Goal: Use online tool/utility: Utilize a website feature to perform a specific function

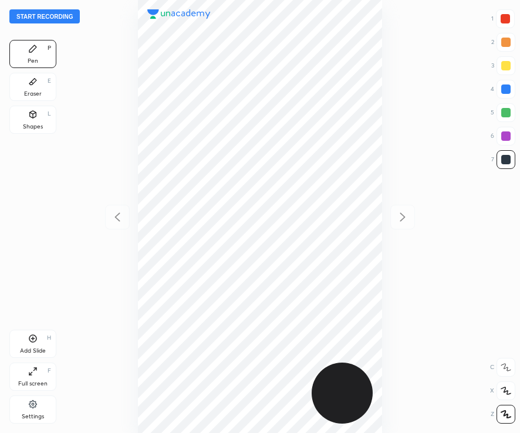
scroll to position [433, 332]
click at [507, 20] on div at bounding box center [505, 18] width 9 height 9
click at [66, 12] on button "Start recording" at bounding box center [44, 16] width 70 height 14
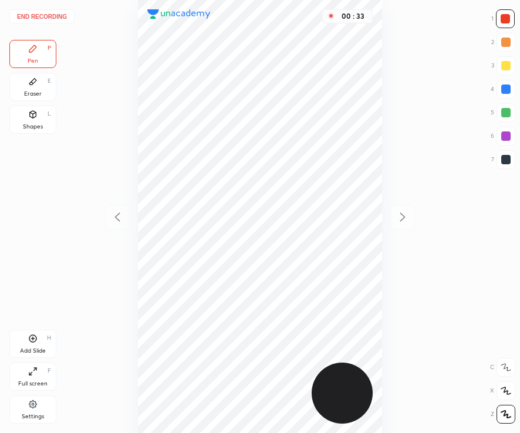
click at [508, 164] on div at bounding box center [506, 159] width 19 height 19
click at [39, 342] on div "Add Slide H" at bounding box center [32, 344] width 47 height 28
click at [509, 19] on div at bounding box center [505, 18] width 9 height 9
click at [32, 122] on div "Shapes L" at bounding box center [32, 120] width 47 height 28
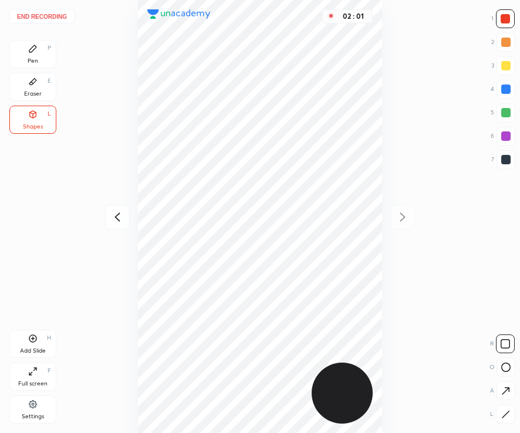
click at [39, 53] on div "Pen P" at bounding box center [32, 54] width 47 height 28
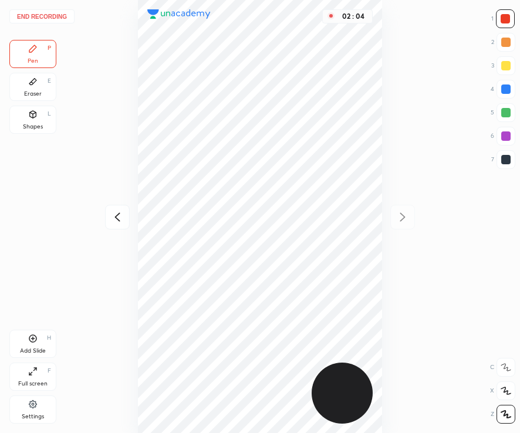
click at [49, 12] on button "End recording" at bounding box center [41, 16] width 65 height 14
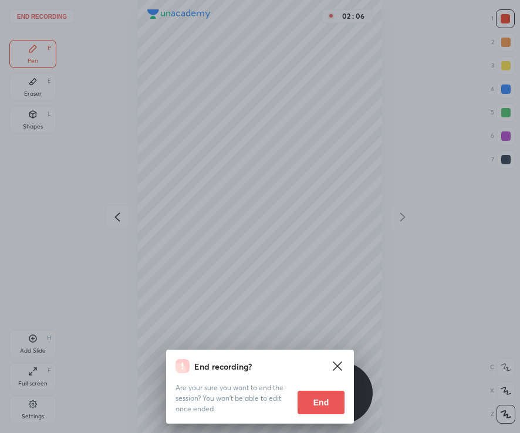
click at [324, 409] on button "End" at bounding box center [321, 402] width 47 height 23
